Goal: Download file/media

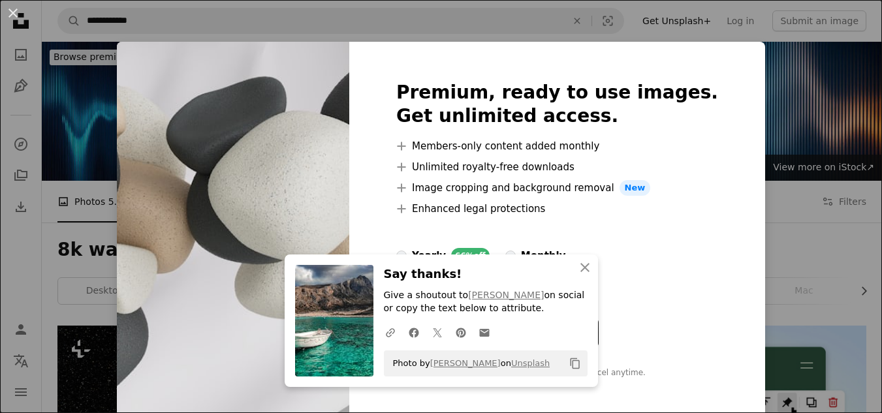
scroll to position [753, 0]
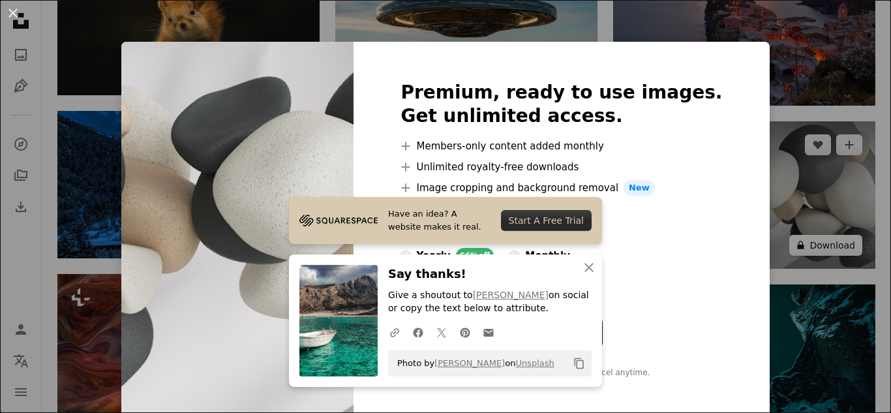
drag, startPoint x: 827, startPoint y: 230, endPoint x: 827, endPoint y: 237, distance: 6.6
click at [827, 230] on div "An X shape Have an idea? A website makes it real. Start A Free Trial An X shape…" at bounding box center [445, 206] width 891 height 413
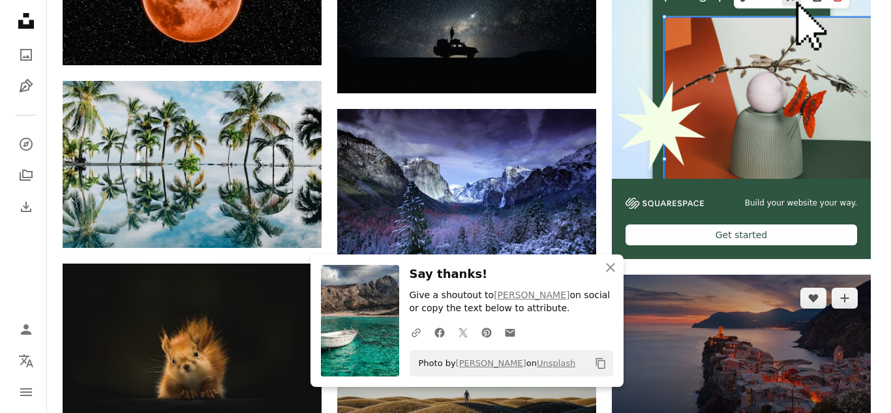
scroll to position [427, 0]
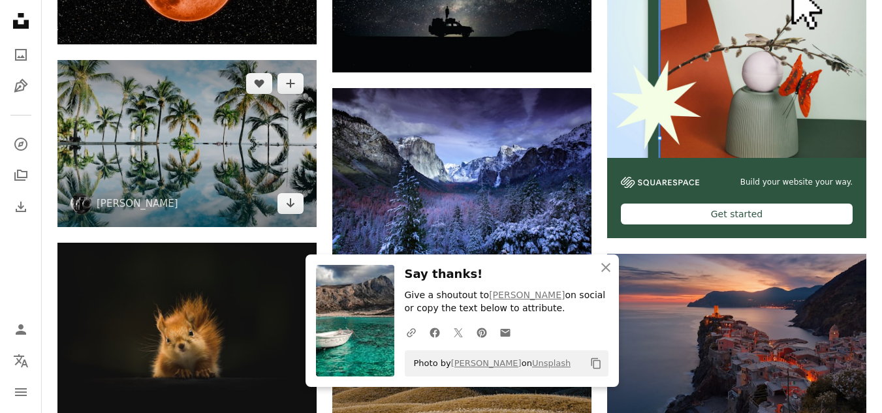
click at [216, 167] on img at bounding box center [186, 143] width 259 height 167
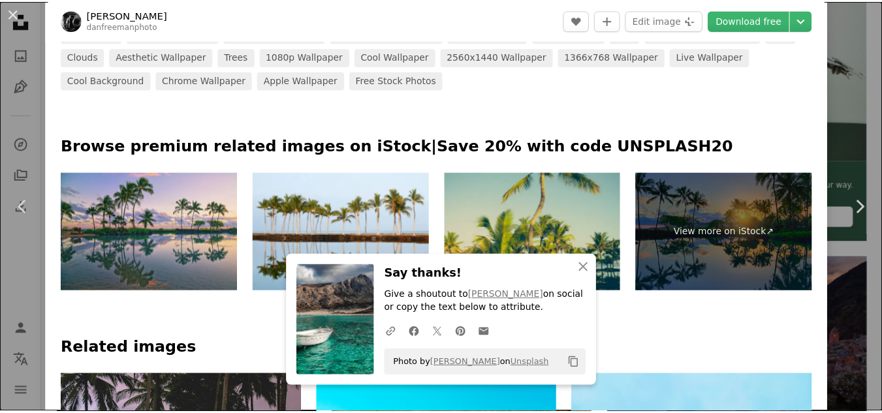
scroll to position [170, 0]
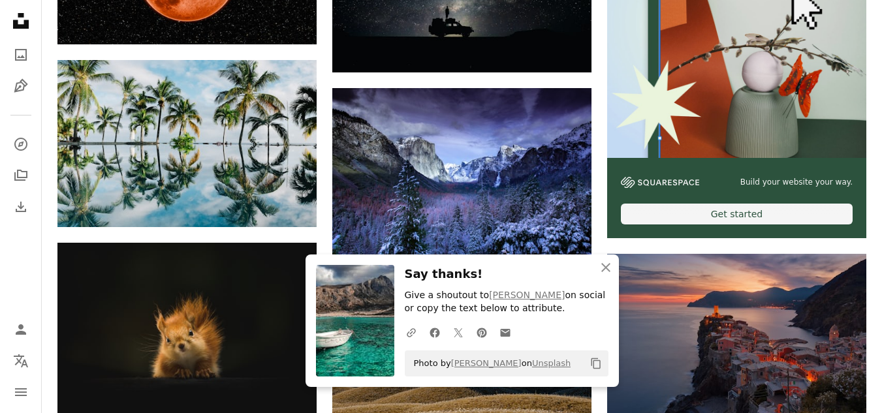
click at [756, 136] on img at bounding box center [736, 28] width 259 height 259
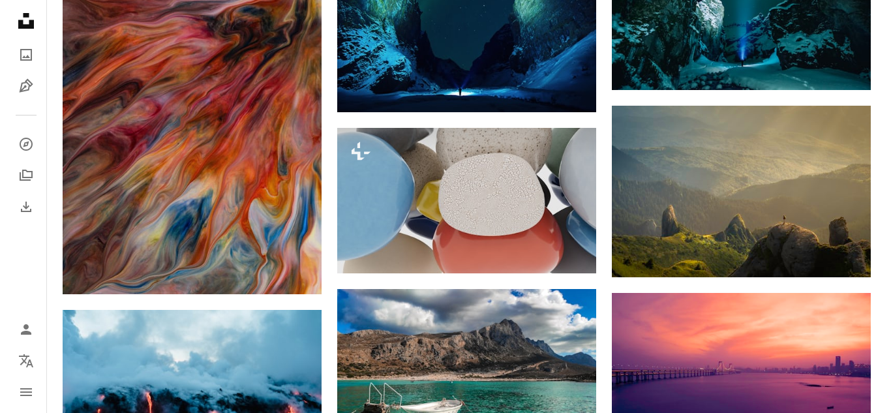
scroll to position [1144, 0]
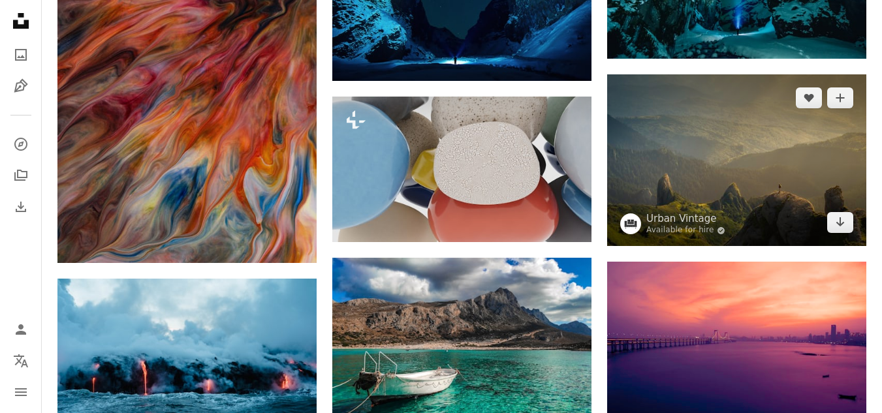
click at [698, 174] on img at bounding box center [736, 160] width 259 height 172
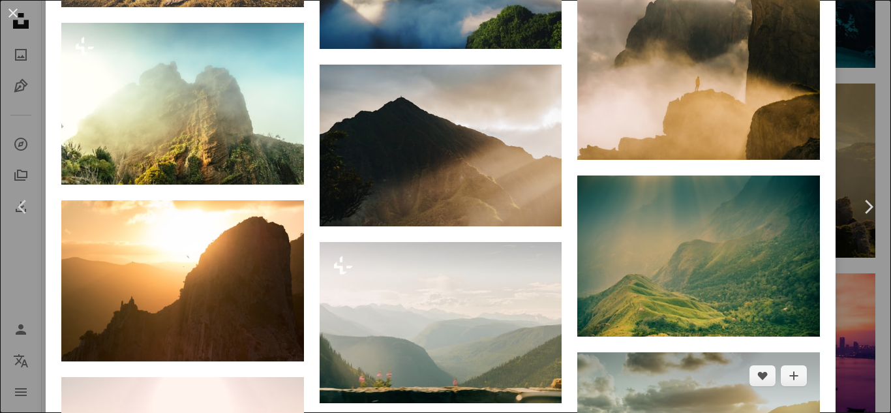
scroll to position [2981, 0]
